Goal: Task Accomplishment & Management: Complete application form

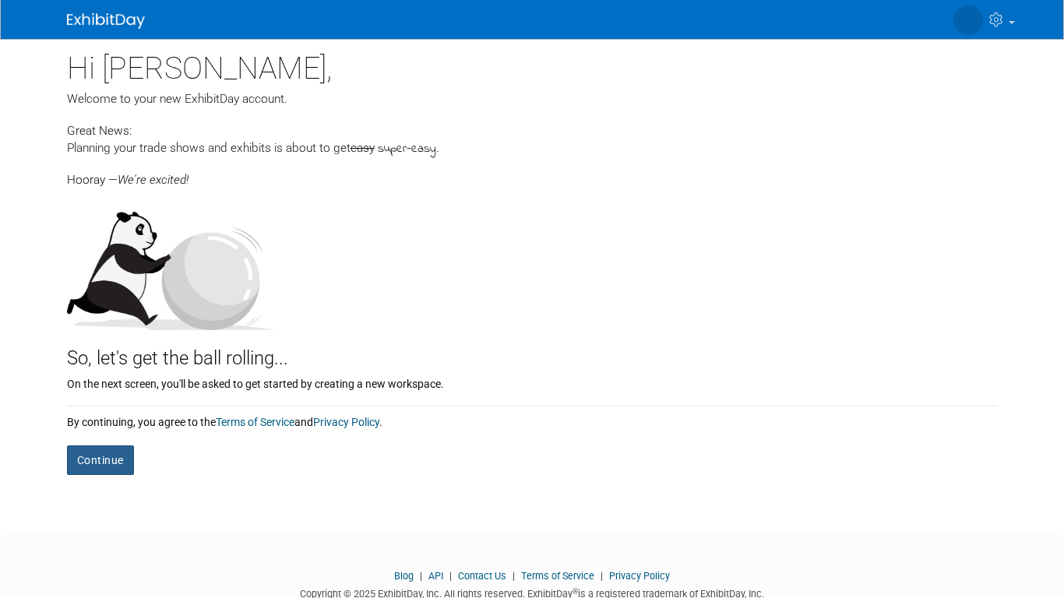
click at [119, 453] on button "Continue" at bounding box center [100, 461] width 67 height 30
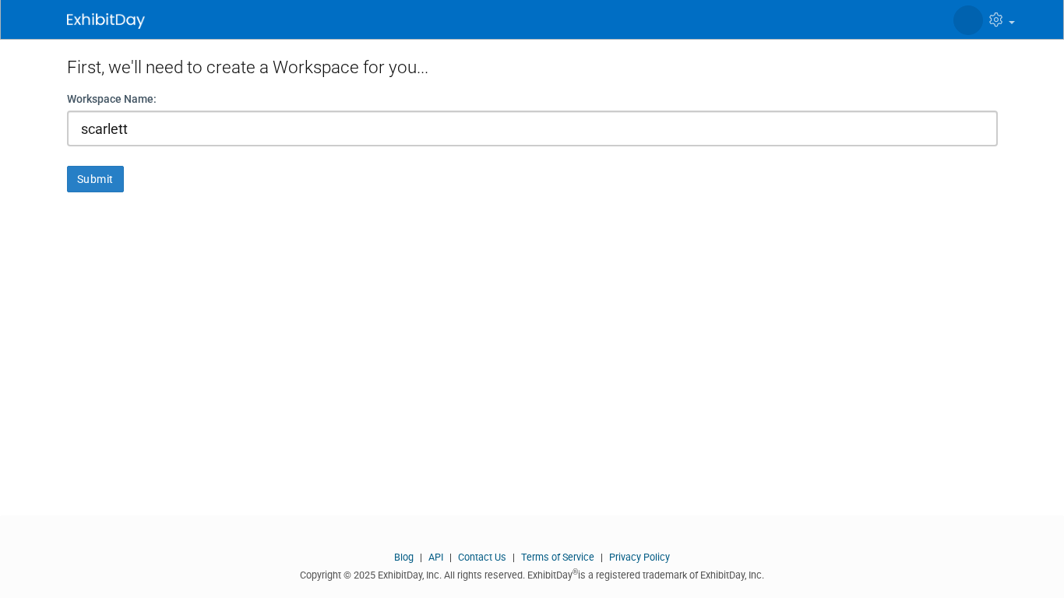
type input "scarlett"
click at [67, 166] on button "Submit" at bounding box center [95, 179] width 57 height 26
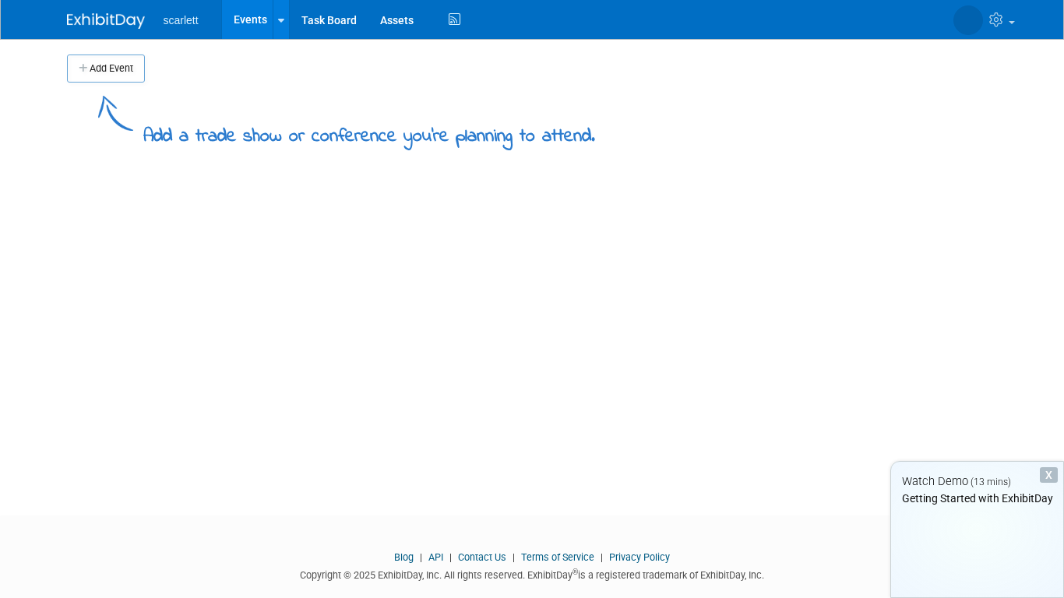
click at [94, 170] on div "Add Event Add a trade show or conference you're planning to attend. New Event D…" at bounding box center [532, 263] width 955 height 449
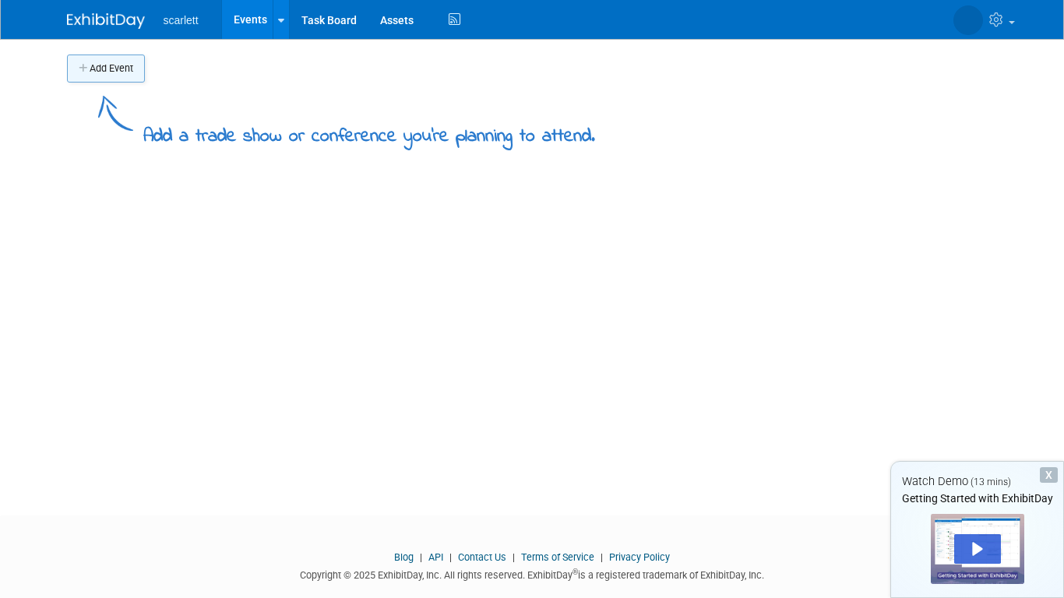
click at [108, 75] on button "Add Event" at bounding box center [106, 69] width 78 height 28
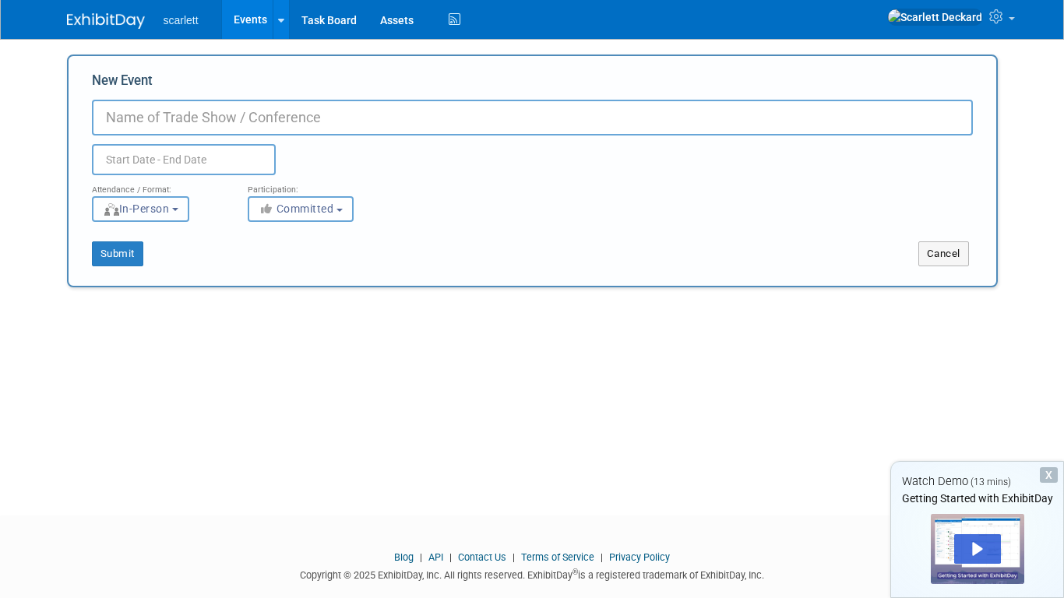
click at [143, 208] on span "In-Person" at bounding box center [136, 209] width 67 height 12
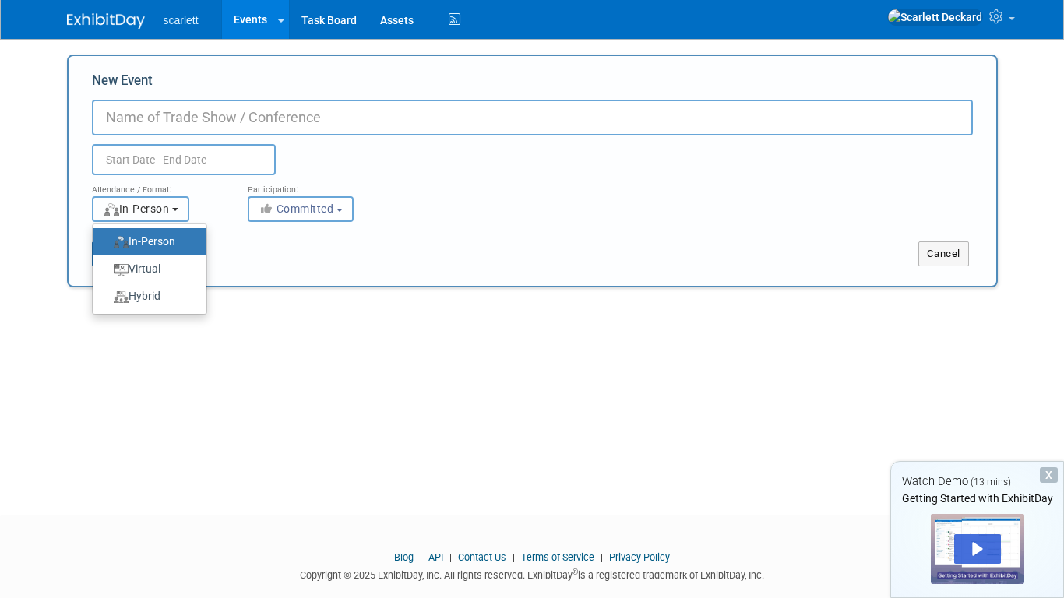
click at [143, 208] on span "In-Person" at bounding box center [136, 209] width 67 height 12
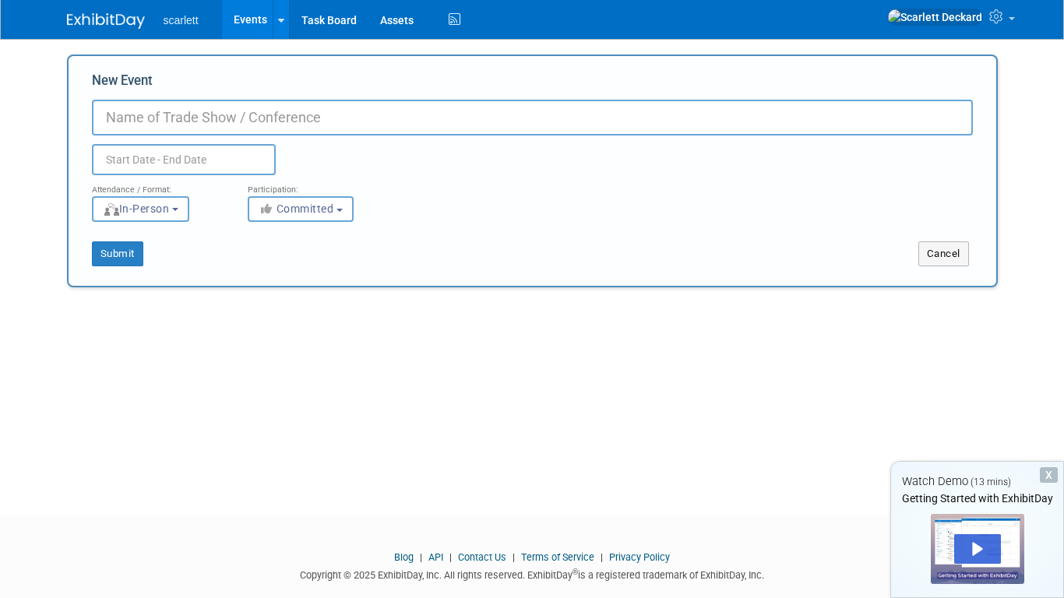
click at [201, 108] on input "New Event" at bounding box center [532, 118] width 881 height 36
type input "kpop demon hunters"
click at [124, 261] on button "Submit" at bounding box center [117, 254] width 51 height 25
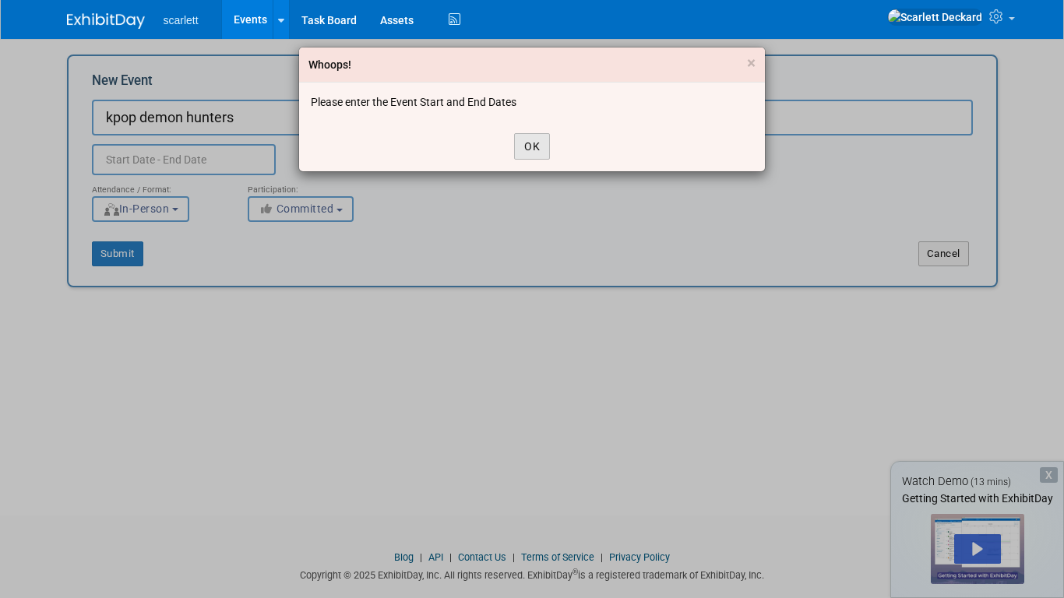
click at [548, 143] on button "OK" at bounding box center [532, 146] width 36 height 26
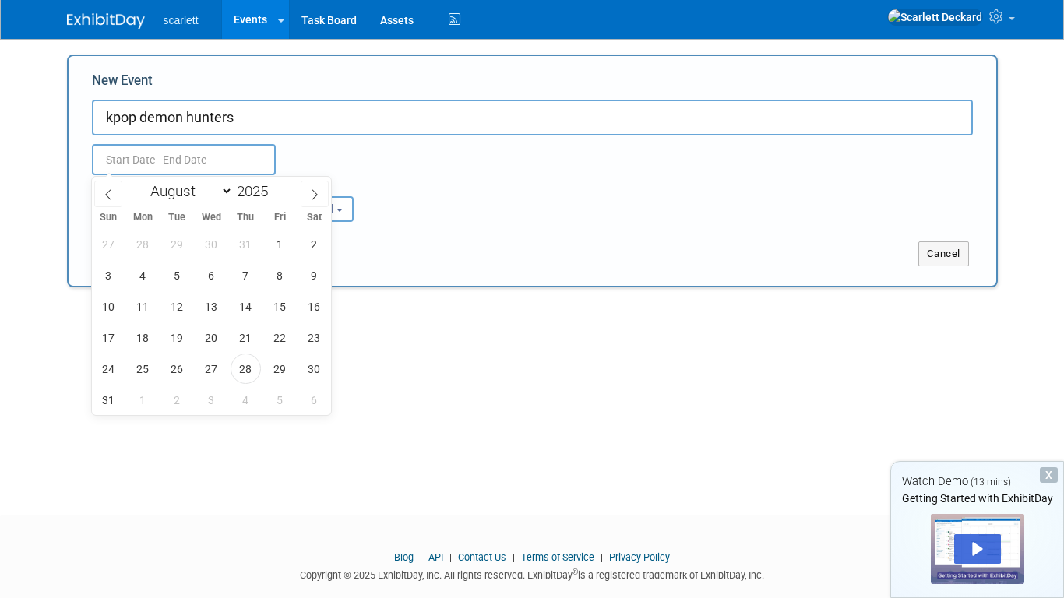
click at [254, 157] on input "text" at bounding box center [184, 159] width 184 height 31
click at [245, 341] on span "21" at bounding box center [246, 338] width 30 height 30
type input "[DATE] to [DATE]"
click at [387, 333] on div "Add Event Add a trade show or conference you're planning to attend. New Event k…" at bounding box center [532, 263] width 955 height 449
type input "[DATE] to [DATE]"
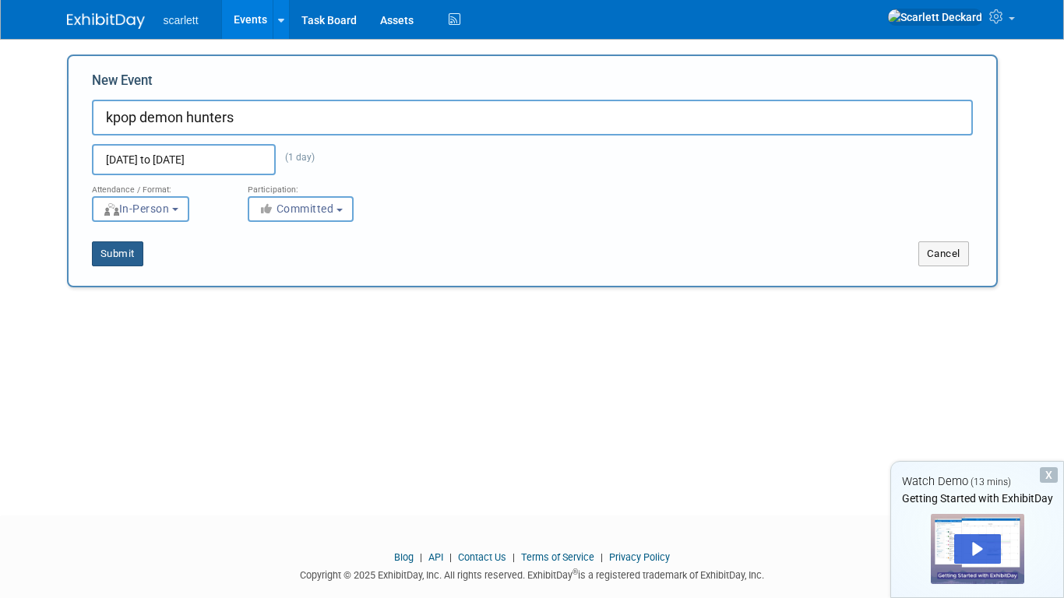
click at [128, 254] on button "Submit" at bounding box center [117, 254] width 51 height 25
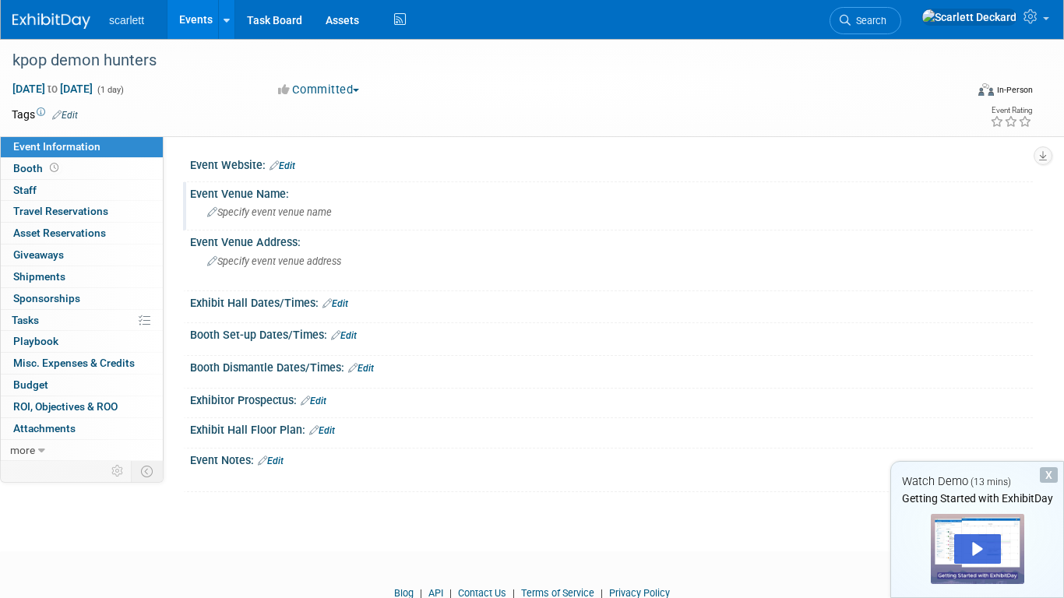
scroll to position [62, 0]
